Goal: Find contact information: Find contact information

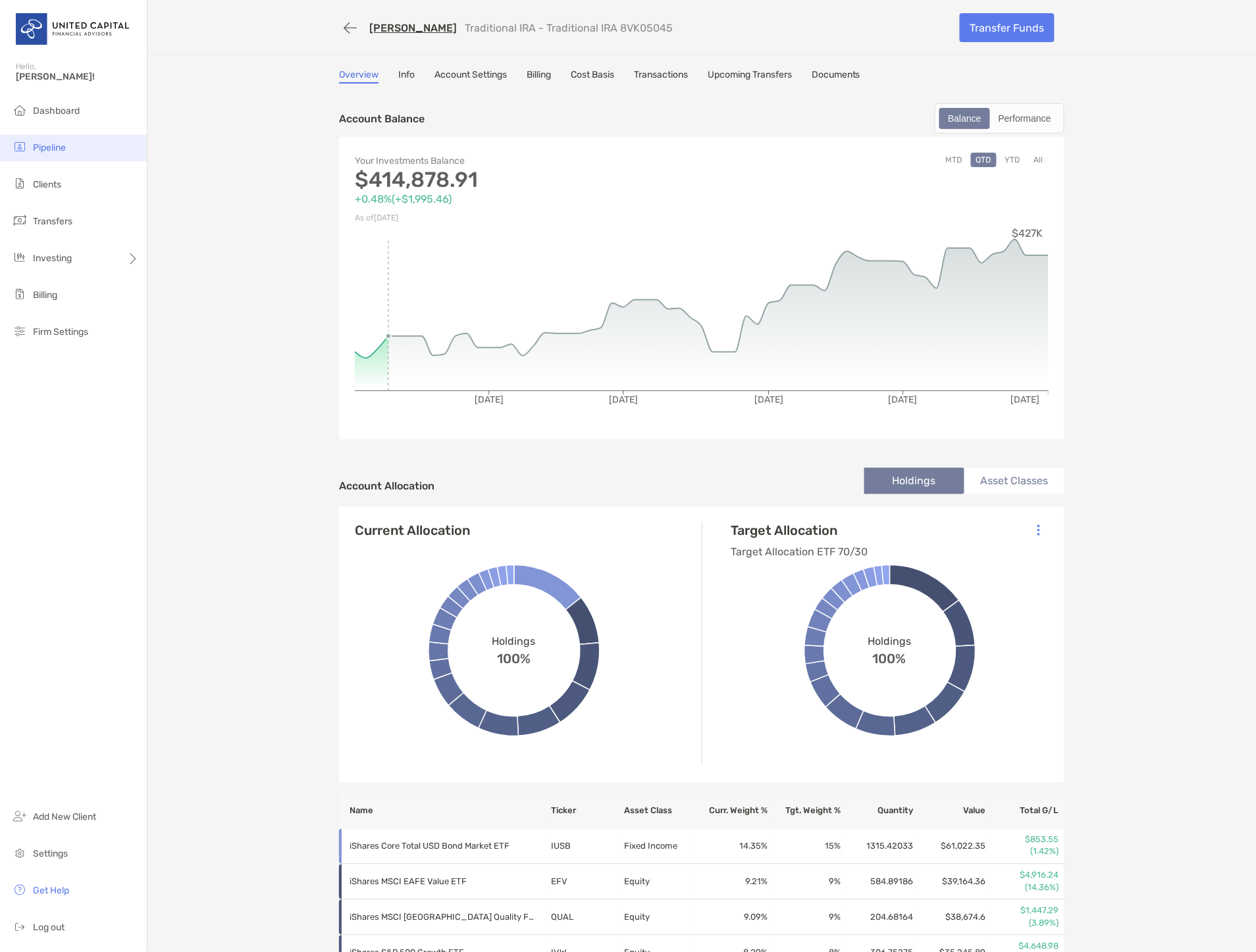
click at [46, 146] on span "Pipeline" at bounding box center [49, 148] width 33 height 11
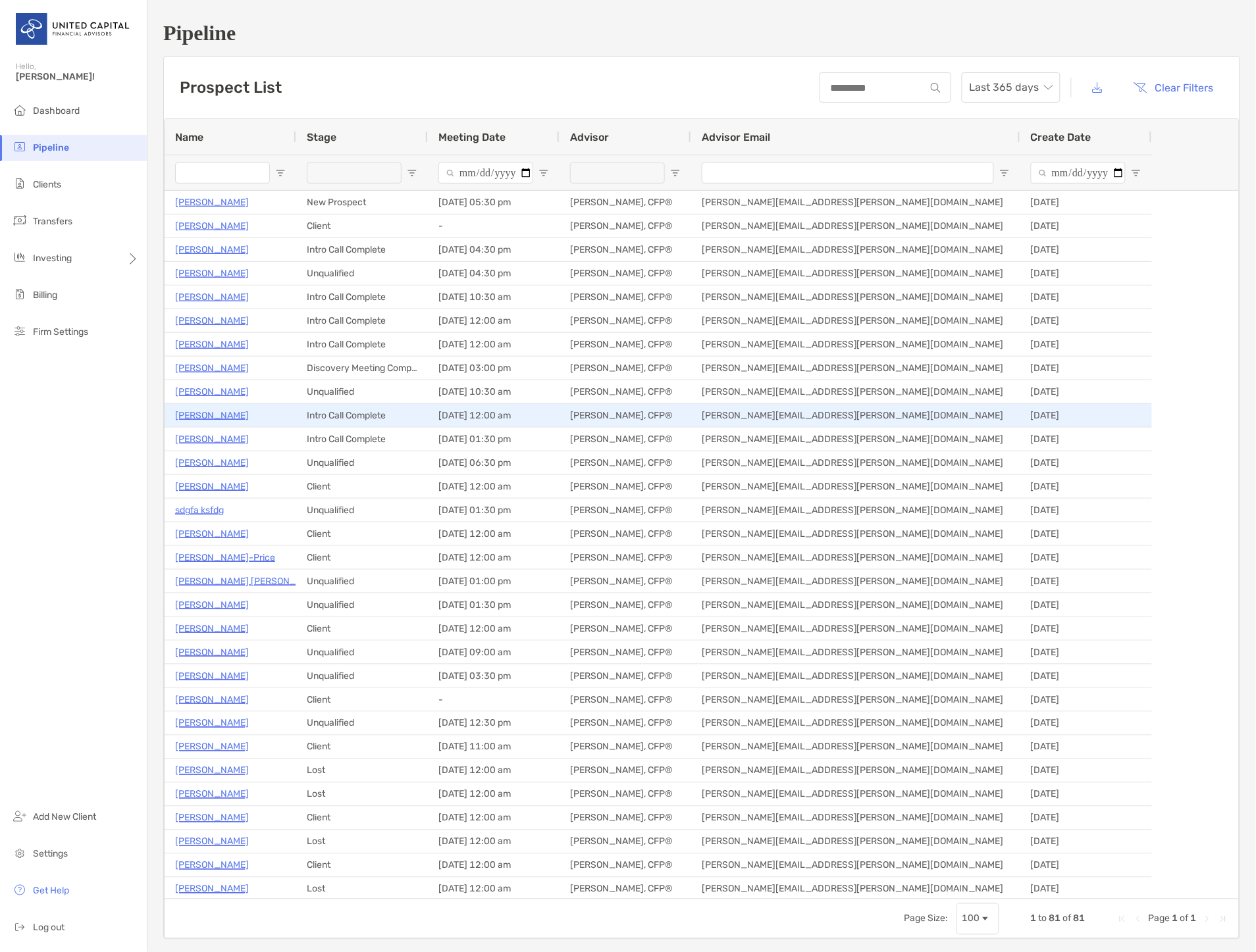
type input "**********"
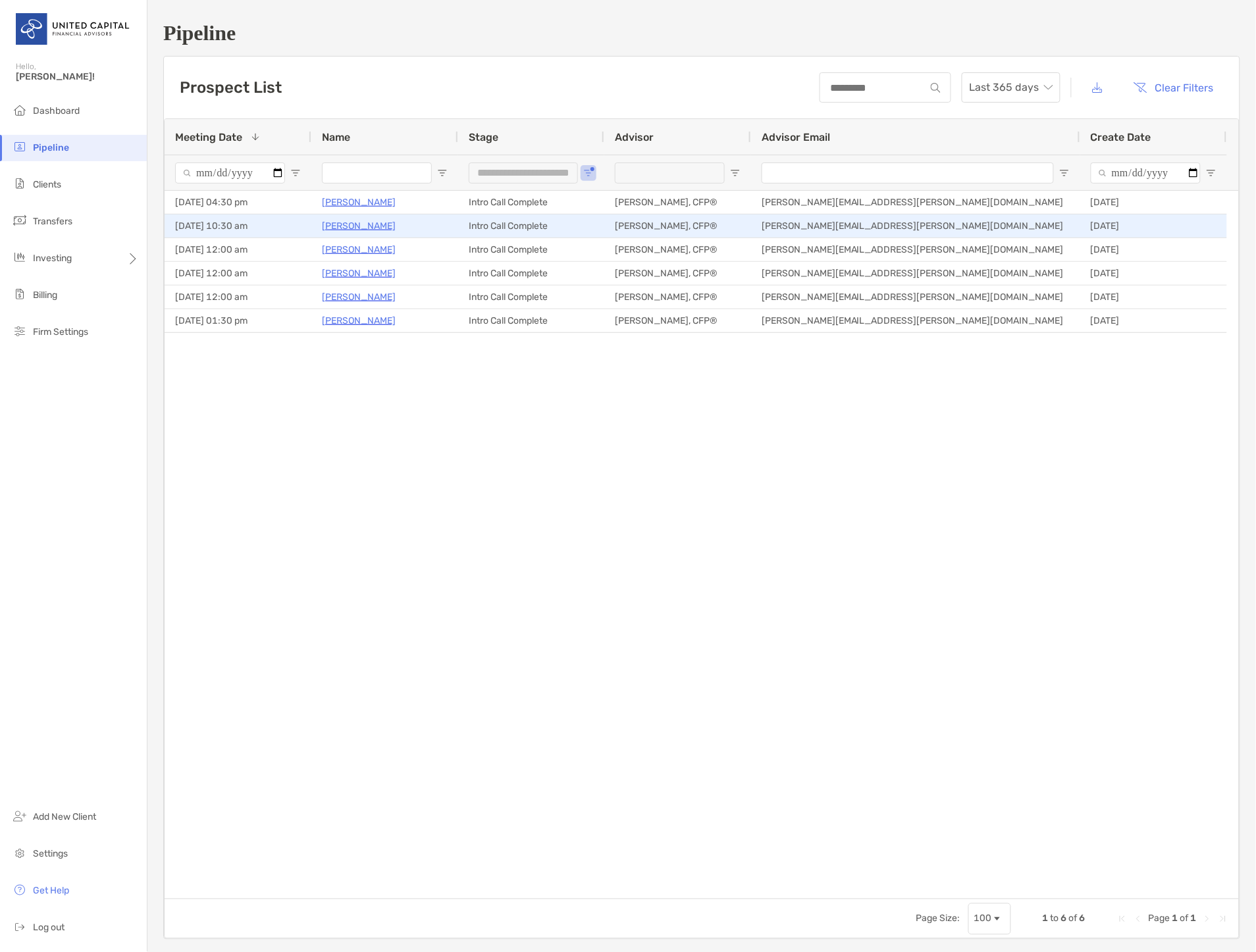
click at [352, 224] on p "[PERSON_NAME]" at bounding box center [359, 226] width 74 height 17
click at [342, 225] on p "[PERSON_NAME]" at bounding box center [359, 226] width 74 height 17
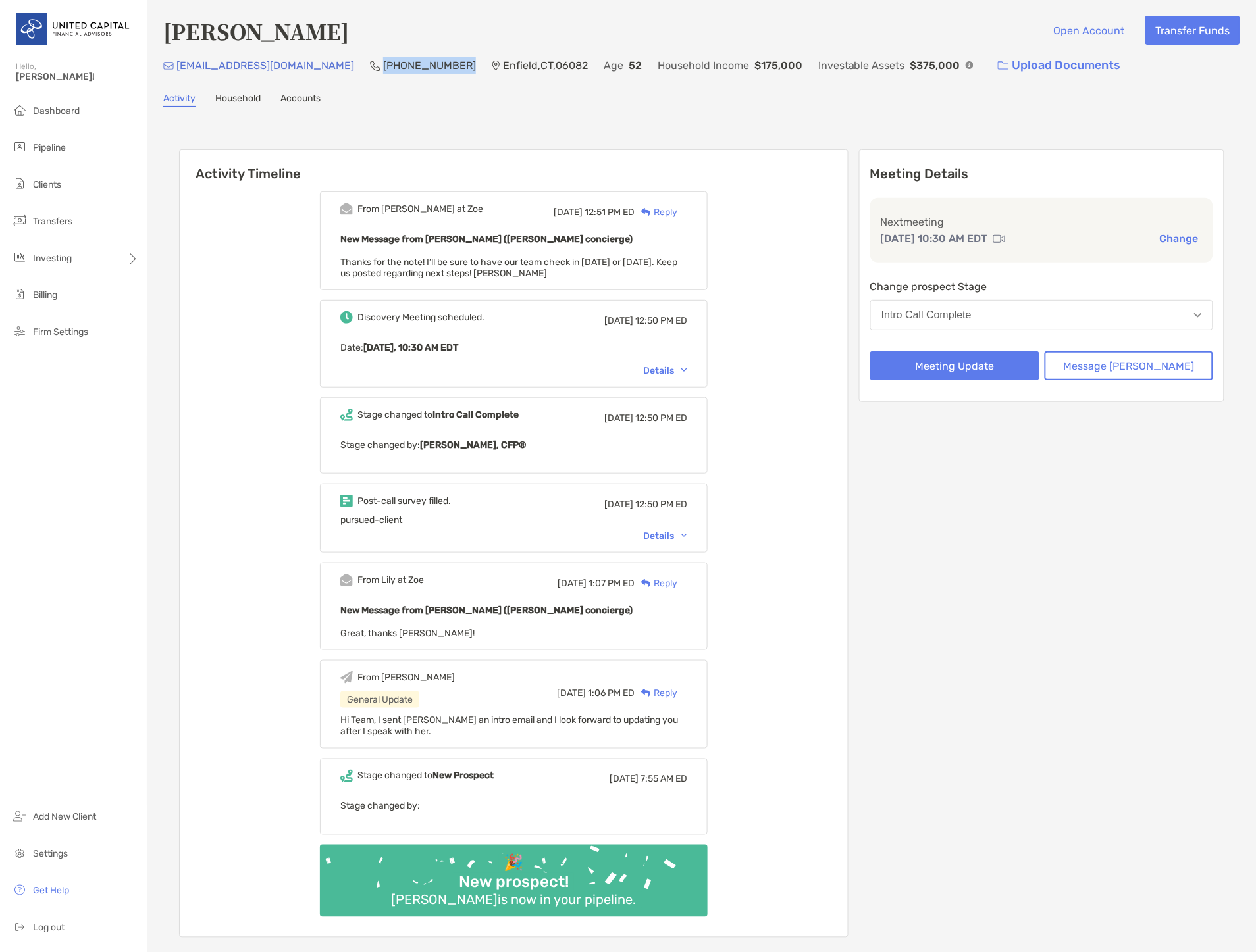
drag, startPoint x: 383, startPoint y: 64, endPoint x: 309, endPoint y: 64, distance: 74.0
click at [309, 64] on div "ml01001@yahoo.com (413) 237-5502 Enfield , CT , 06082 Age 52 Household Income $…" at bounding box center [702, 66] width 1077 height 29
copy p "[PHONE_NUMBER]"
drag, startPoint x: 283, startPoint y: 66, endPoint x: 177, endPoint y: 71, distance: 106.1
click at [177, 71] on div "ml01001@yahoo.com (413) 237-5502 Enfield , CT , 06082 Age 52 Household Income $…" at bounding box center [702, 66] width 1077 height 29
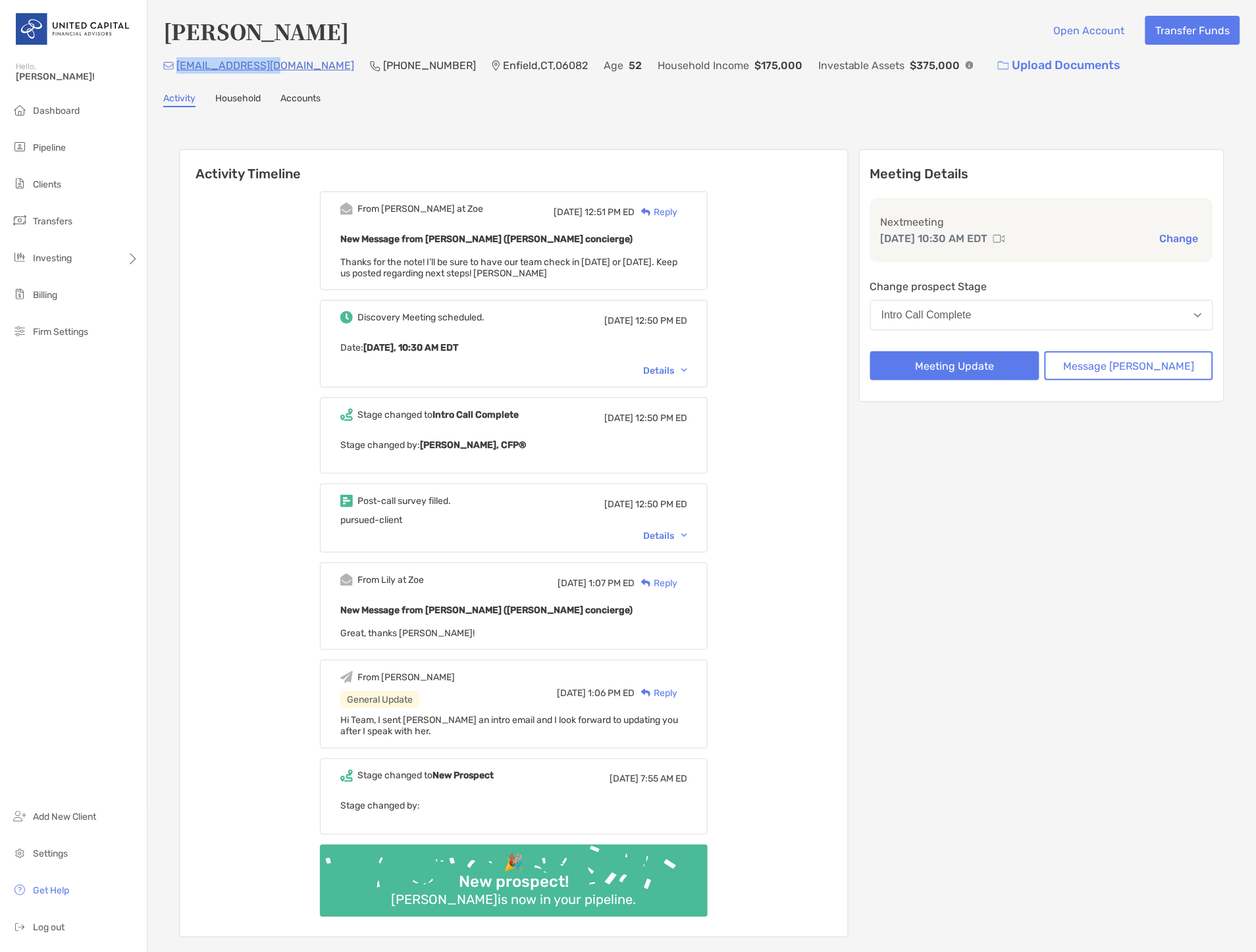
copy p "[EMAIL_ADDRESS][DOMAIN_NAME]"
